Goal: Transaction & Acquisition: Purchase product/service

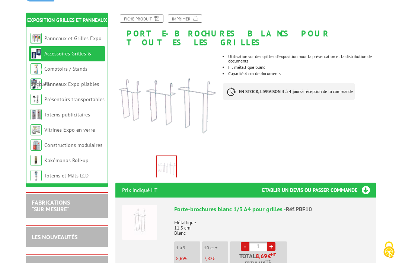
scroll to position [86, 0]
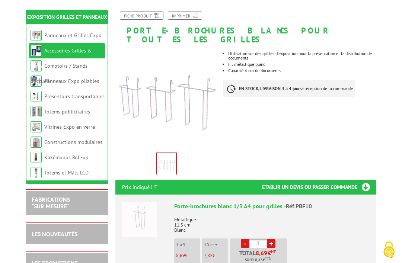
click at [143, 239] on li "Porte-brochures blanc 1/3 A4 pour grilles - Réf.PBF10 Métallique 11,5 cm Blanc …" at bounding box center [245, 239] width 247 height 89
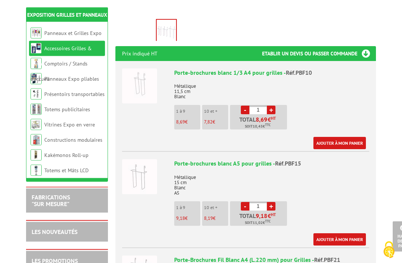
scroll to position [220, 0]
click at [156, 181] on img at bounding box center [139, 176] width 35 height 35
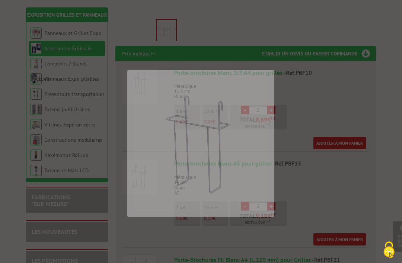
scroll to position [218, 0]
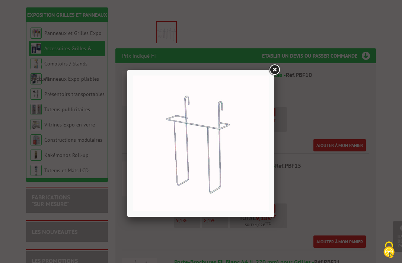
click at [269, 67] on link at bounding box center [274, 69] width 13 height 13
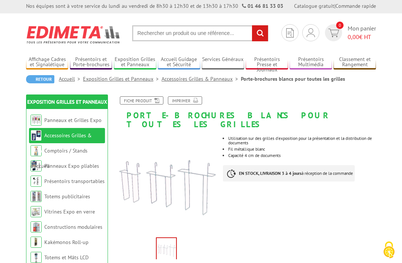
scroll to position [0, 0]
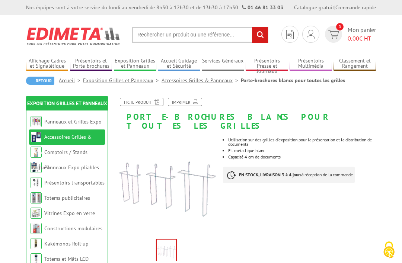
click at [142, 103] on link "Fiche produit" at bounding box center [142, 102] width 44 height 8
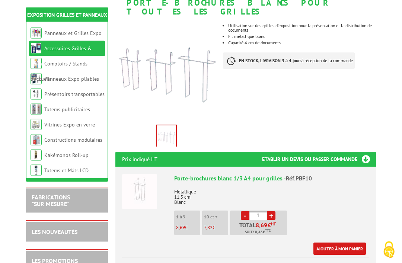
scroll to position [115, 0]
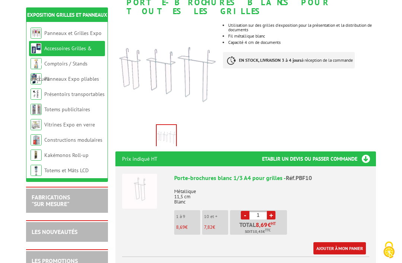
click at [343, 151] on h3 "Etablir un devis ou passer commande" at bounding box center [319, 158] width 114 height 15
click at [363, 151] on h3 "Etablir un devis ou passer commande" at bounding box center [319, 158] width 114 height 15
click at [269, 211] on link "+" at bounding box center [271, 215] width 9 height 9
click at [270, 211] on link "+" at bounding box center [271, 215] width 9 height 9
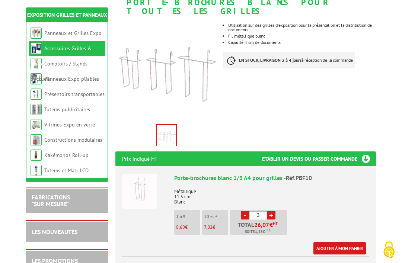
click at [271, 211] on link "+" at bounding box center [271, 215] width 9 height 9
click at [270, 211] on link "+" at bounding box center [271, 215] width 9 height 9
click at [268, 211] on link "+" at bounding box center [271, 215] width 9 height 9
click at [269, 211] on link "+" at bounding box center [271, 215] width 9 height 9
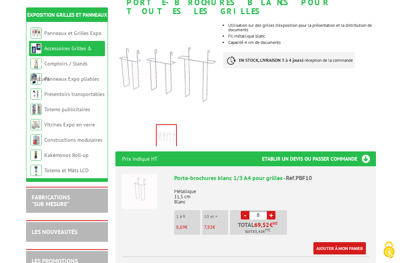
click at [270, 211] on link "+" at bounding box center [271, 215] width 9 height 9
click at [242, 211] on link "-" at bounding box center [245, 215] width 9 height 9
type input "10"
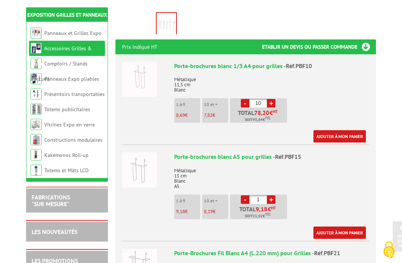
scroll to position [226, 0]
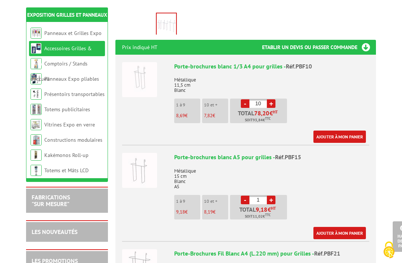
click at [270, 196] on link "+" at bounding box center [271, 200] width 9 height 9
click at [271, 196] on link "+" at bounding box center [271, 200] width 9 height 9
click at [268, 196] on link "+" at bounding box center [271, 200] width 9 height 9
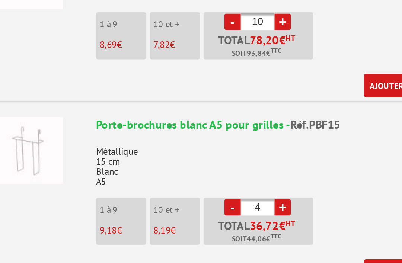
click at [267, 183] on link "+" at bounding box center [271, 187] width 9 height 9
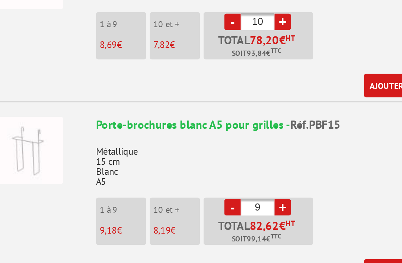
click at [267, 183] on link "+" at bounding box center [271, 187] width 9 height 9
type input "10"
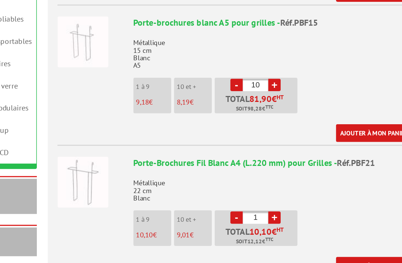
scroll to position [304, 0]
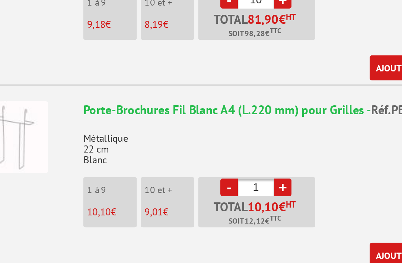
click at [267, 209] on link "+" at bounding box center [271, 213] width 9 height 9
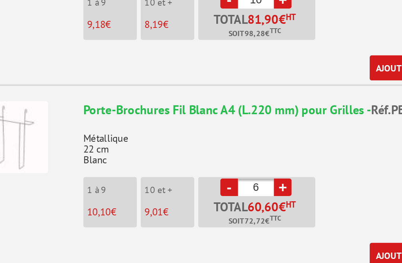
click at [267, 209] on link "+" at bounding box center [271, 213] width 9 height 9
type input "10"
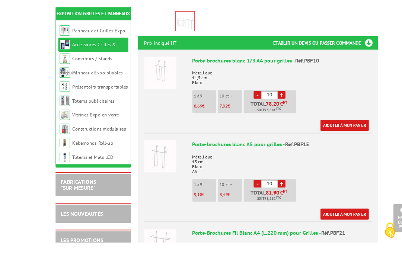
scroll to position [302, 0]
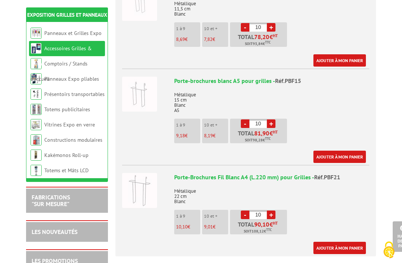
click at [337, 54] on link "Ajouter à mon panier" at bounding box center [339, 60] width 52 height 12
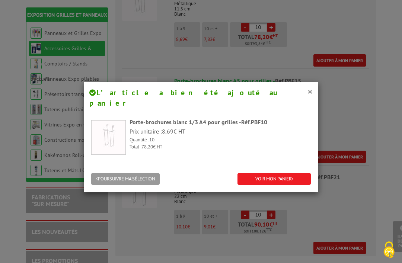
click at [142, 173] on button "POURSUIVRE MA SÉLECTION" at bounding box center [125, 179] width 68 height 12
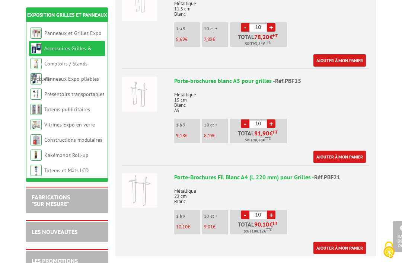
click at [338, 151] on link "Ajouter à mon panier" at bounding box center [339, 157] width 52 height 12
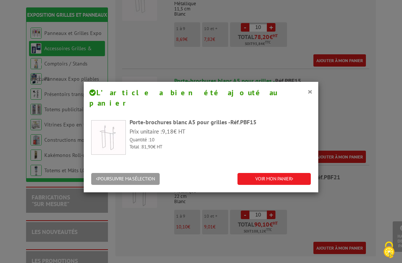
click at [127, 173] on button "POURSUIVRE MA SÉLECTION" at bounding box center [125, 179] width 68 height 12
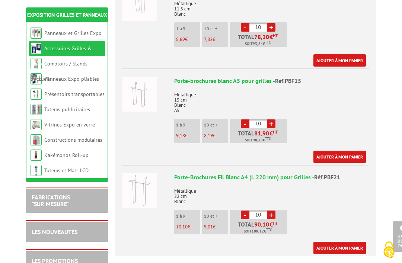
click at [341, 242] on link "Ajouter à mon panier" at bounding box center [339, 248] width 52 height 12
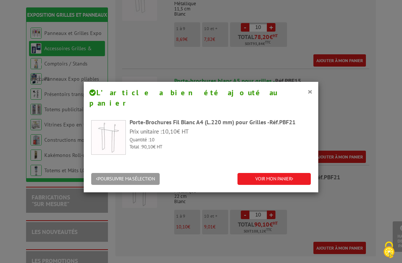
click at [271, 173] on link "VOIR MON PANIER" at bounding box center [273, 179] width 73 height 12
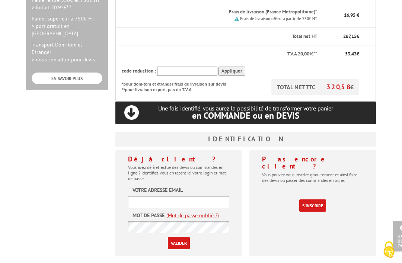
scroll to position [265, 0]
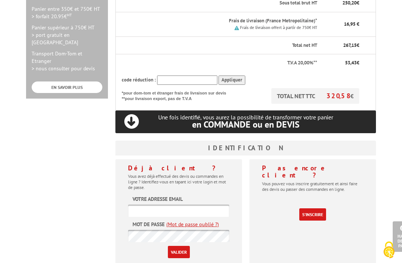
click at [319, 208] on link "S'inscrire" at bounding box center [312, 214] width 27 height 12
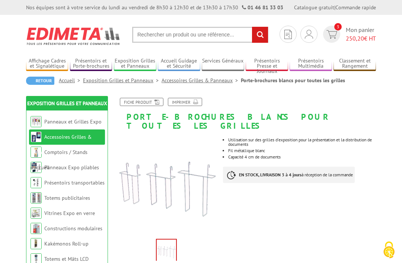
click at [355, 36] on span "250,20" at bounding box center [355, 38] width 18 height 7
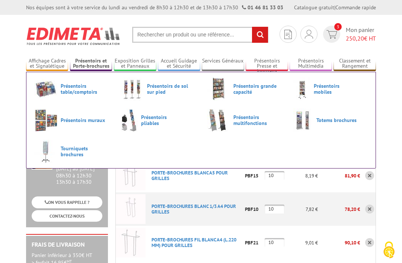
click at [57, 118] on img at bounding box center [45, 120] width 23 height 23
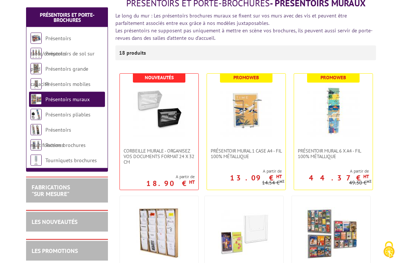
scroll to position [100, 0]
